Goal: Task Accomplishment & Management: Manage account settings

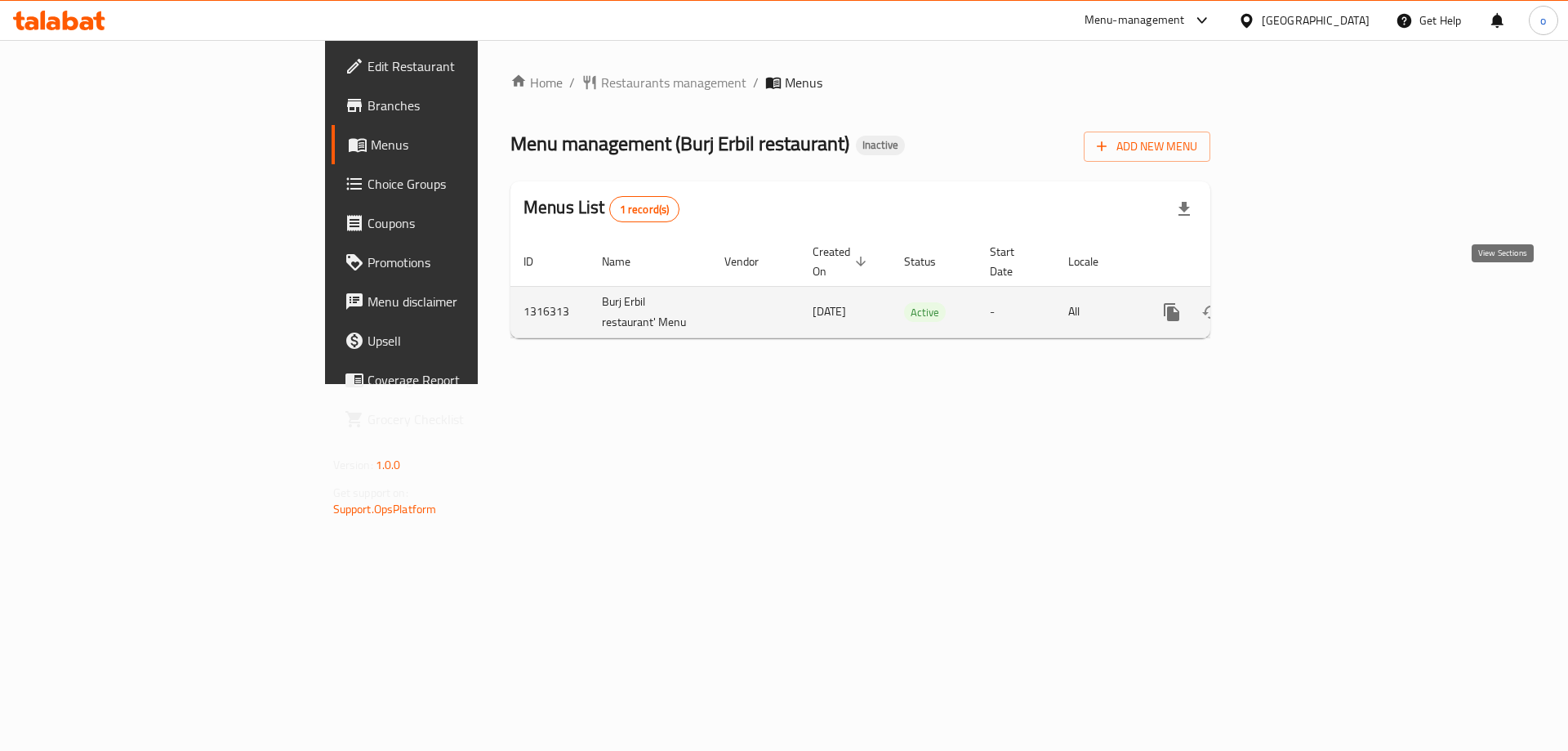
click at [1300, 302] on icon "enhanced table" at bounding box center [1289, 312] width 19 height 19
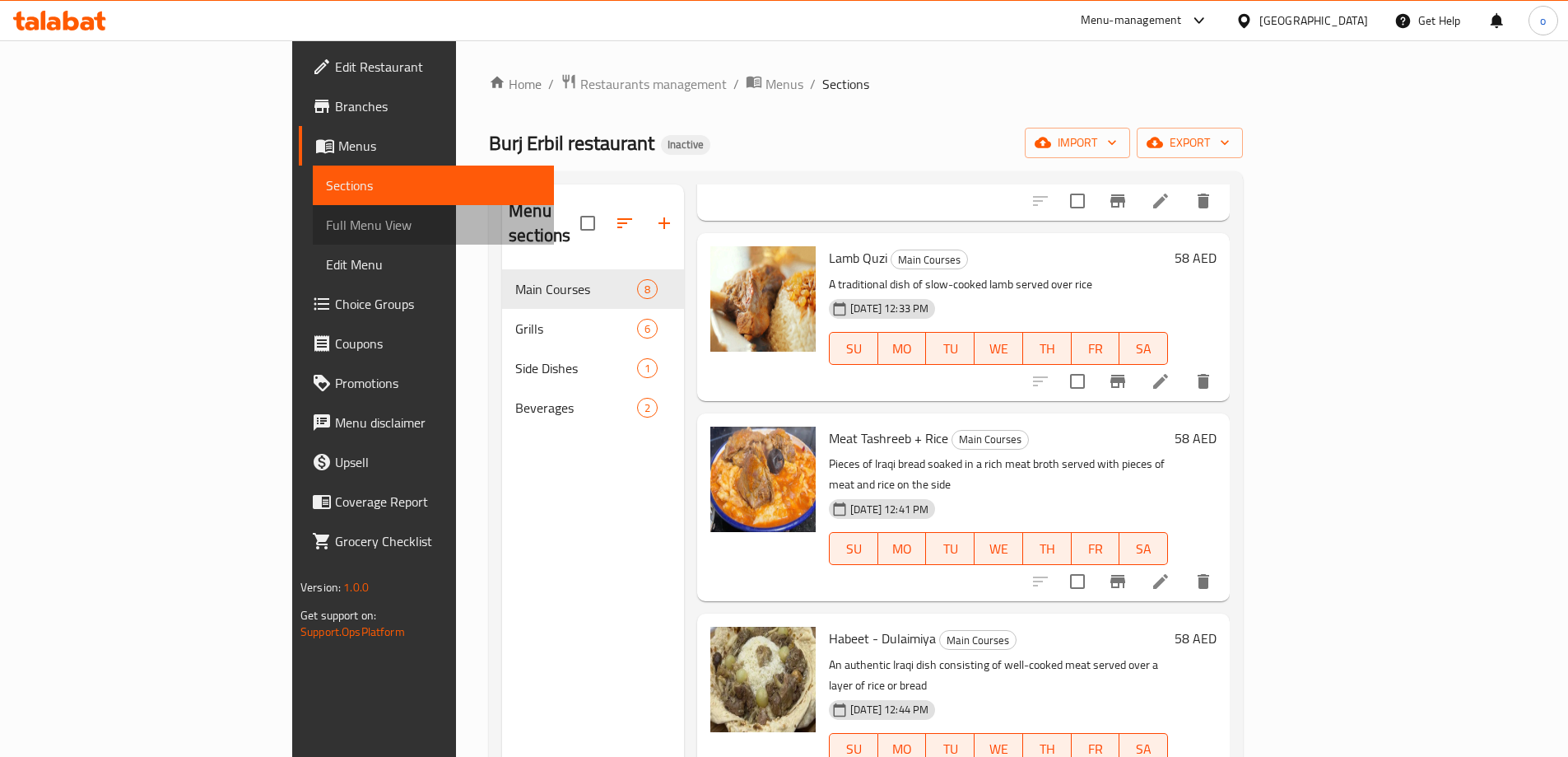
click at [326, 226] on span "Full Menu View" at bounding box center [433, 225] width 215 height 19
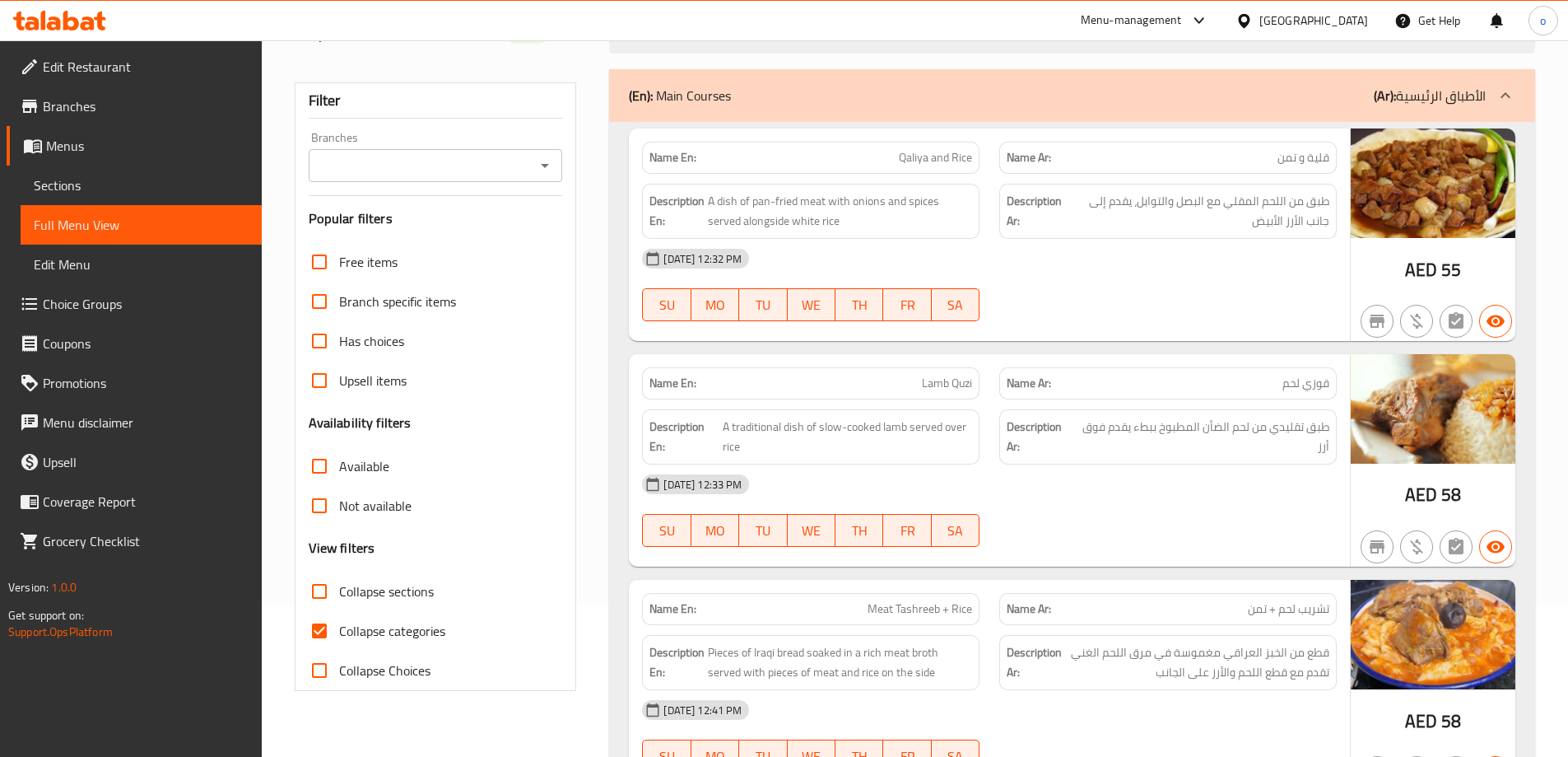
scroll to position [412, 0]
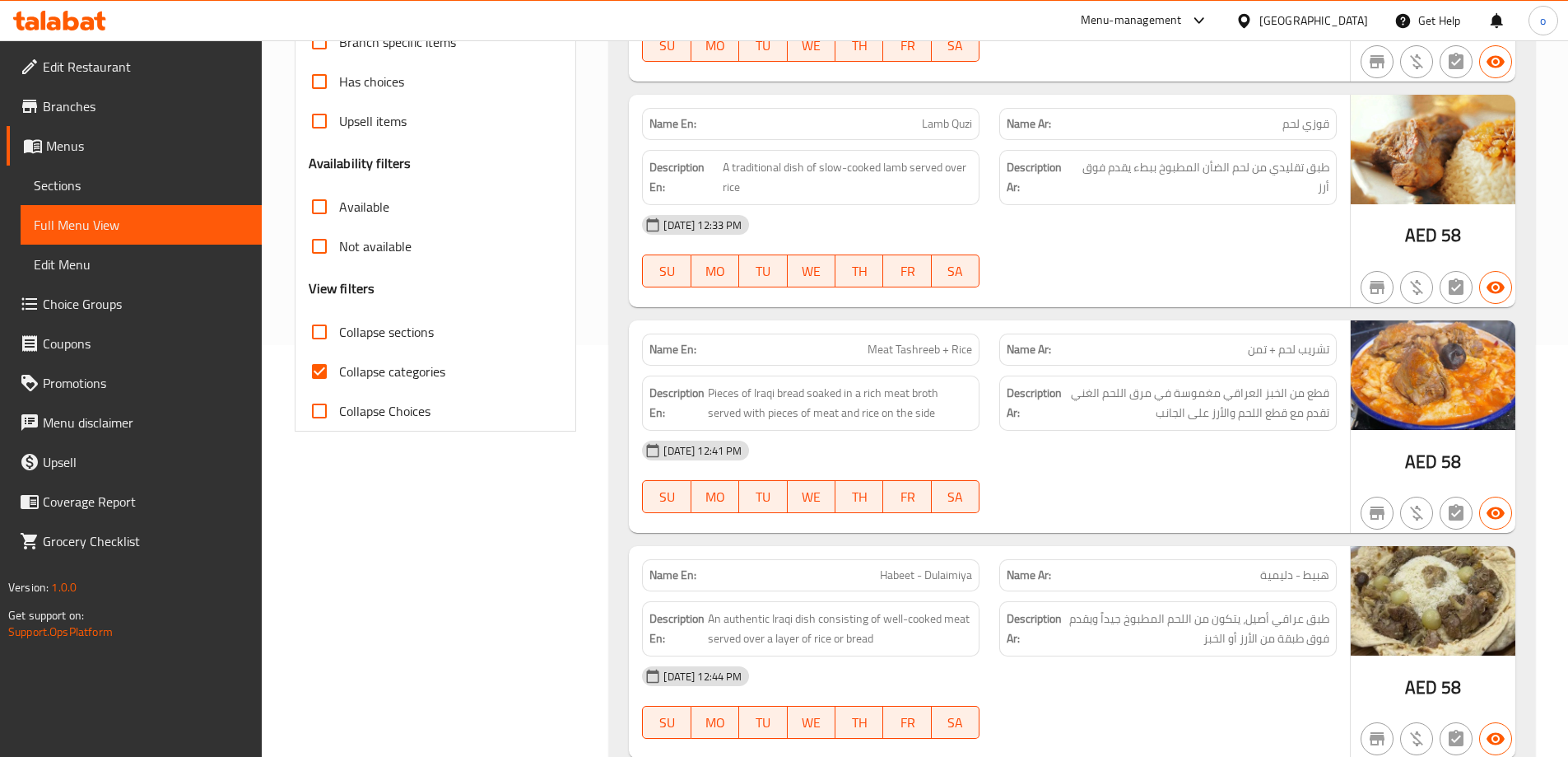
click at [313, 374] on input "Collapse categories" at bounding box center [319, 371] width 40 height 40
checkbox input "false"
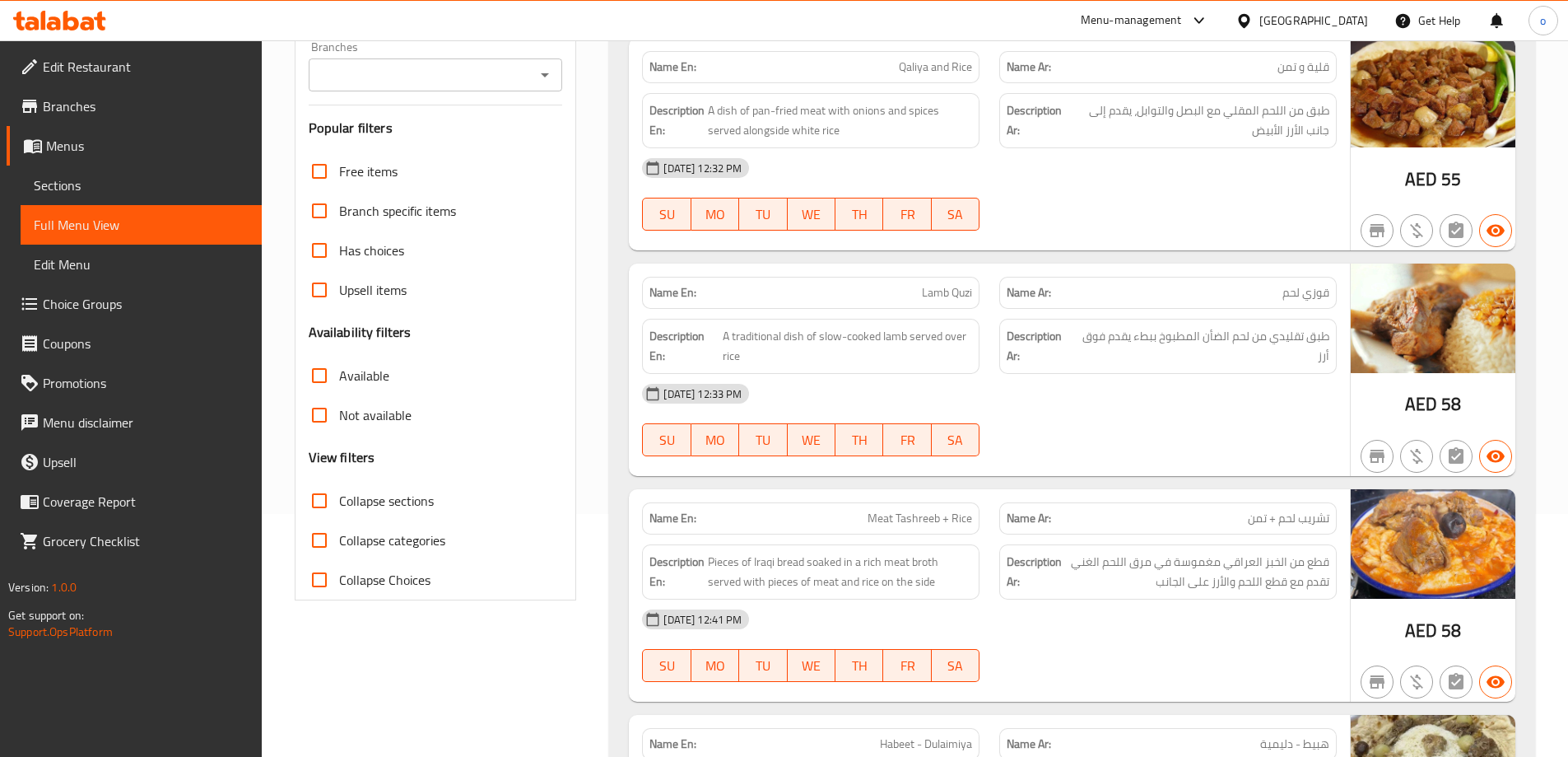
scroll to position [0, 0]
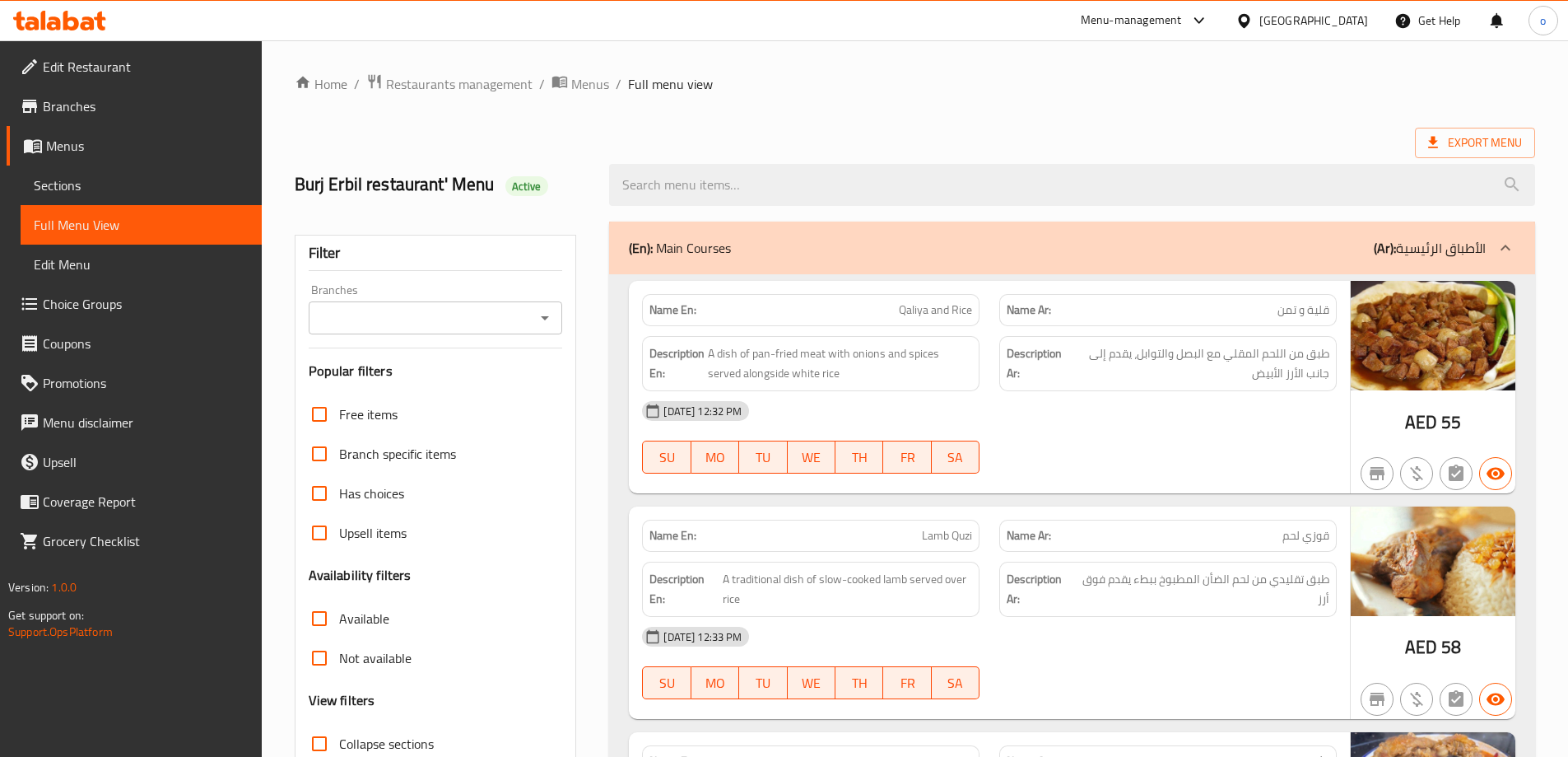
click at [91, 228] on span "Full Menu View" at bounding box center [141, 225] width 215 height 19
click at [94, 145] on span "Menus" at bounding box center [147, 145] width 203 height 19
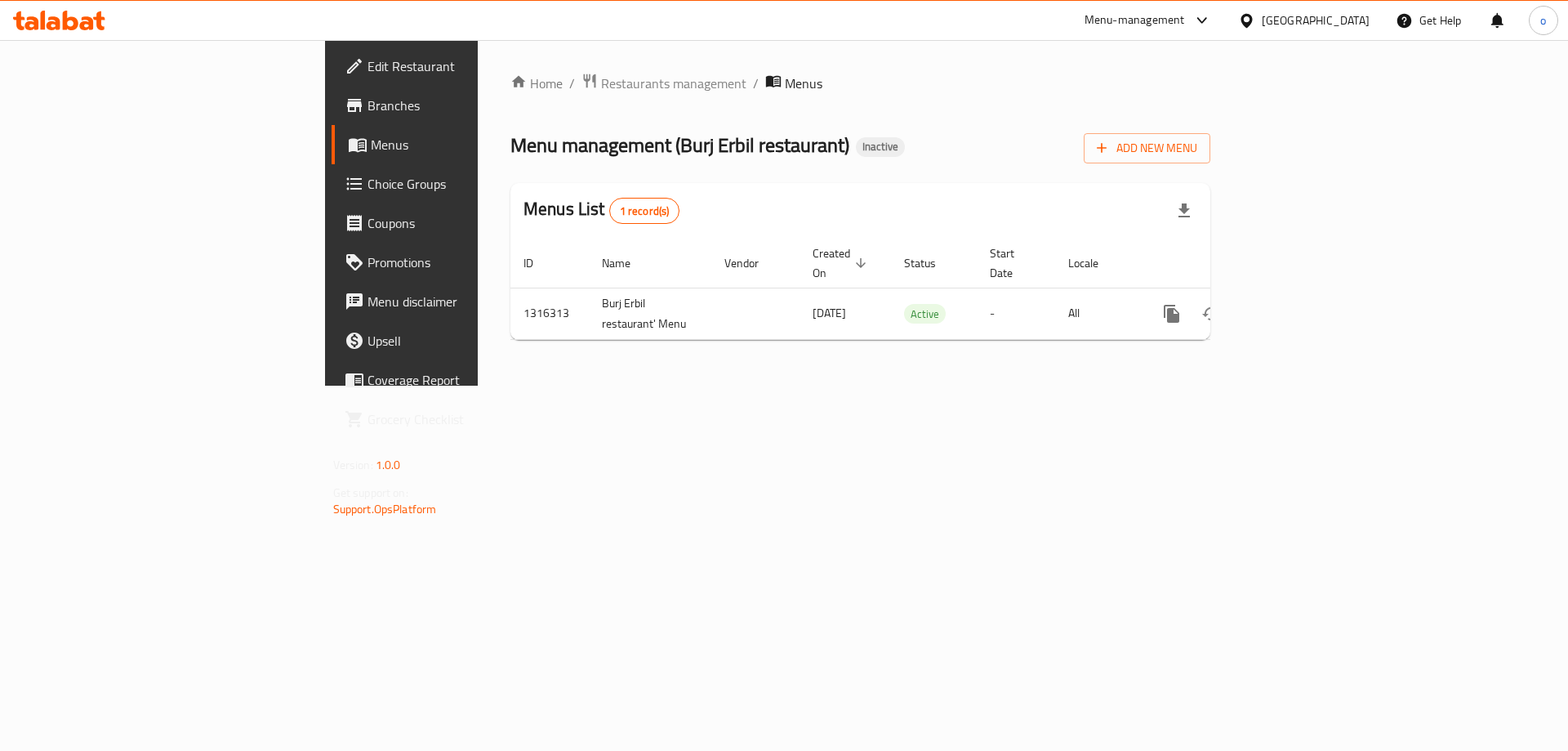
click at [371, 148] on span "Menus" at bounding box center [472, 144] width 204 height 19
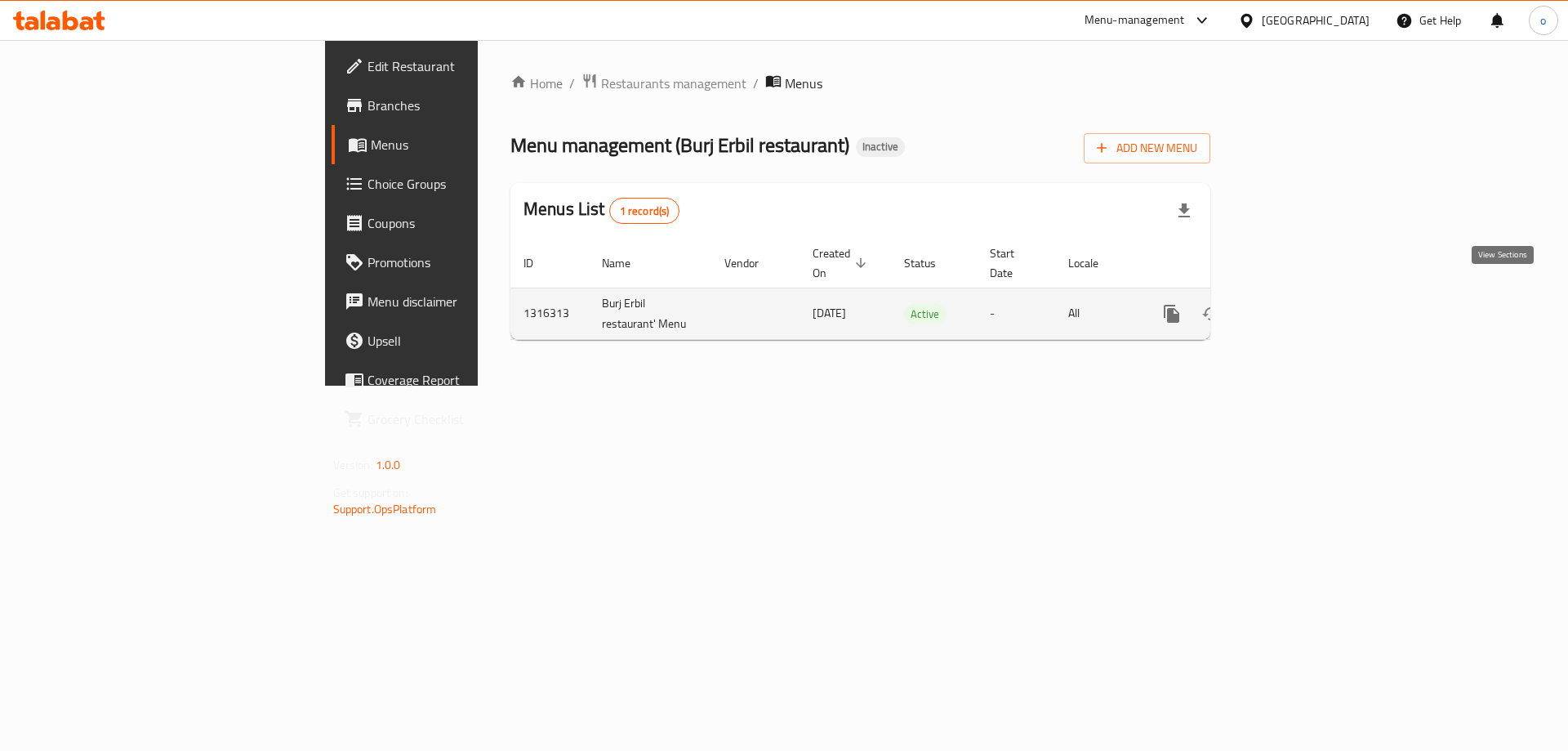
click at [1300, 304] on icon "enhanced table" at bounding box center [1289, 314] width 19 height 19
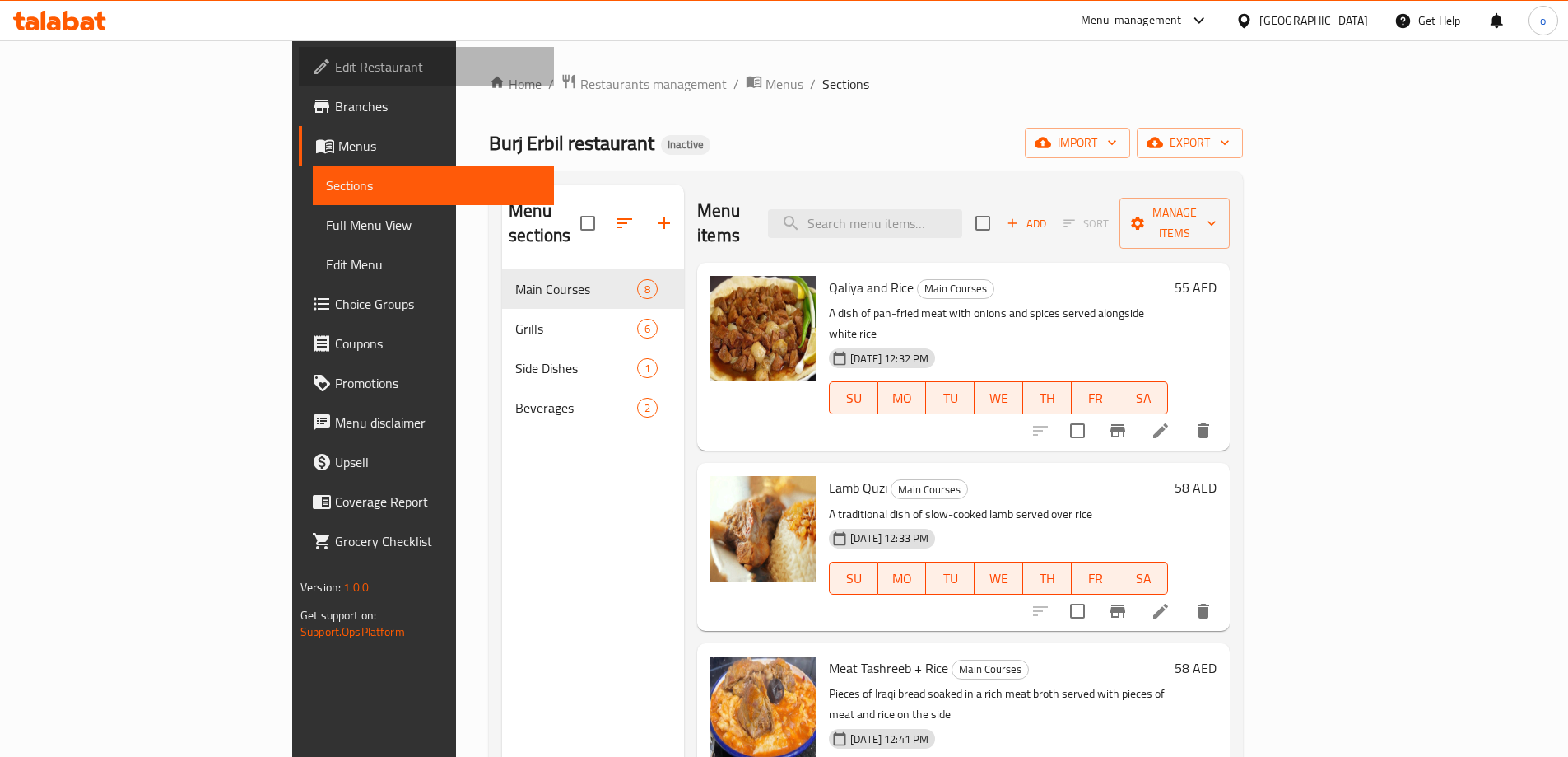
click at [335, 71] on span "Edit Restaurant" at bounding box center [438, 66] width 206 height 19
